Goal: Task Accomplishment & Management: Manage account settings

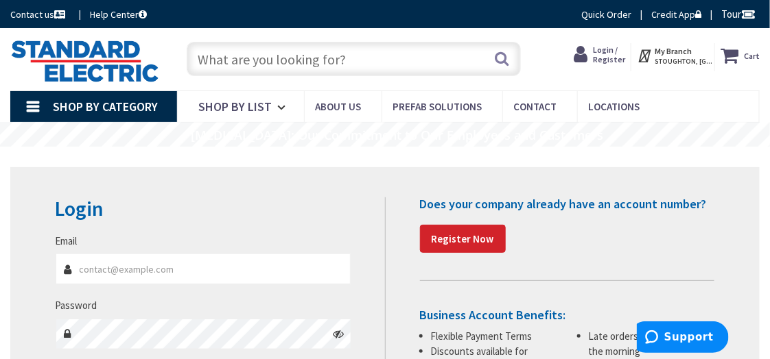
type input "[GEOGRAPHIC_DATA][PERSON_NAME], [GEOGRAPHIC_DATA]"
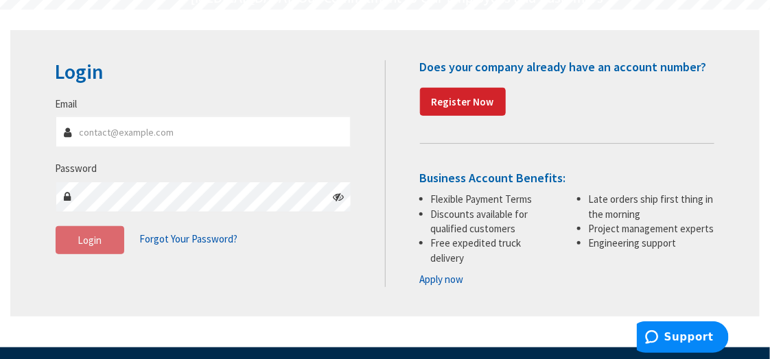
scroll to position [206, 0]
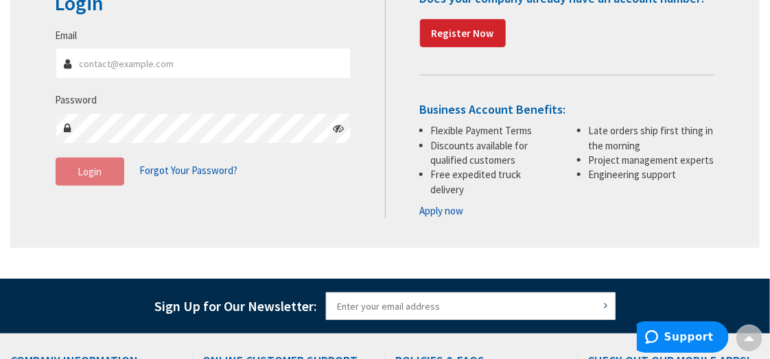
type input "GREGS@STEPHENSMARQUIS.COM"
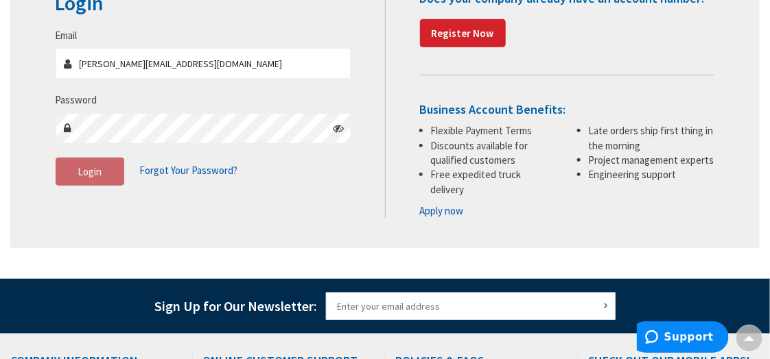
click at [99, 169] on span "Login" at bounding box center [90, 171] width 24 height 13
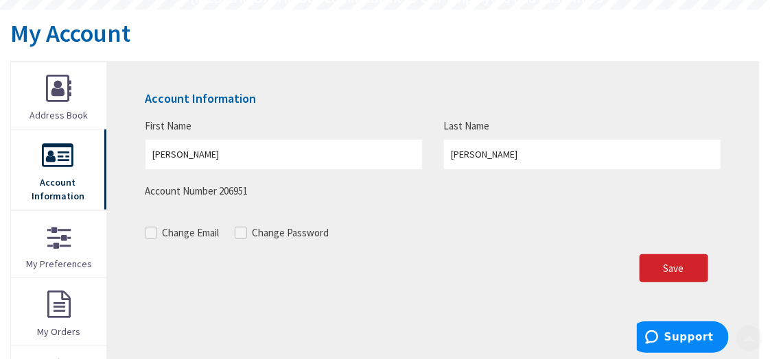
scroll to position [206, 0]
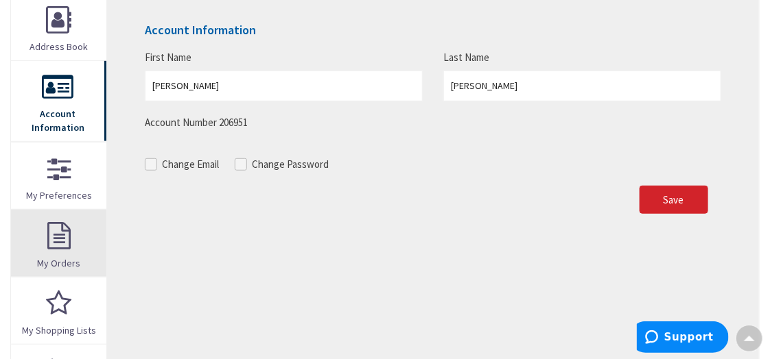
click at [60, 232] on link "My Orders" at bounding box center [58, 243] width 95 height 67
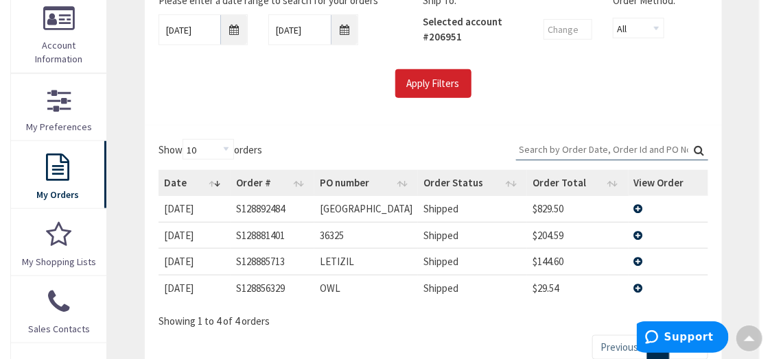
scroll to position [273, 0]
